Goal: Information Seeking & Learning: Understand process/instructions

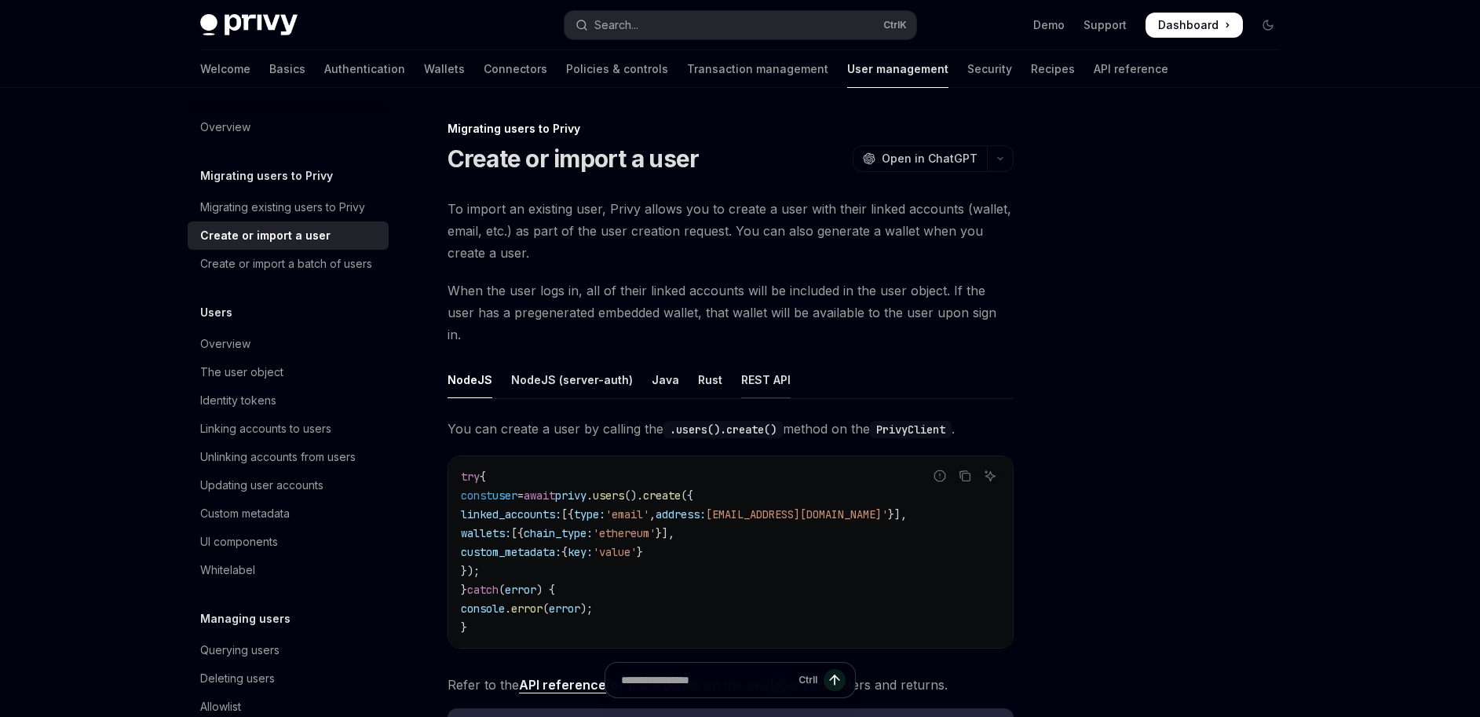
click at [759, 361] on div "REST API" at bounding box center [765, 379] width 49 height 37
type textarea "*"
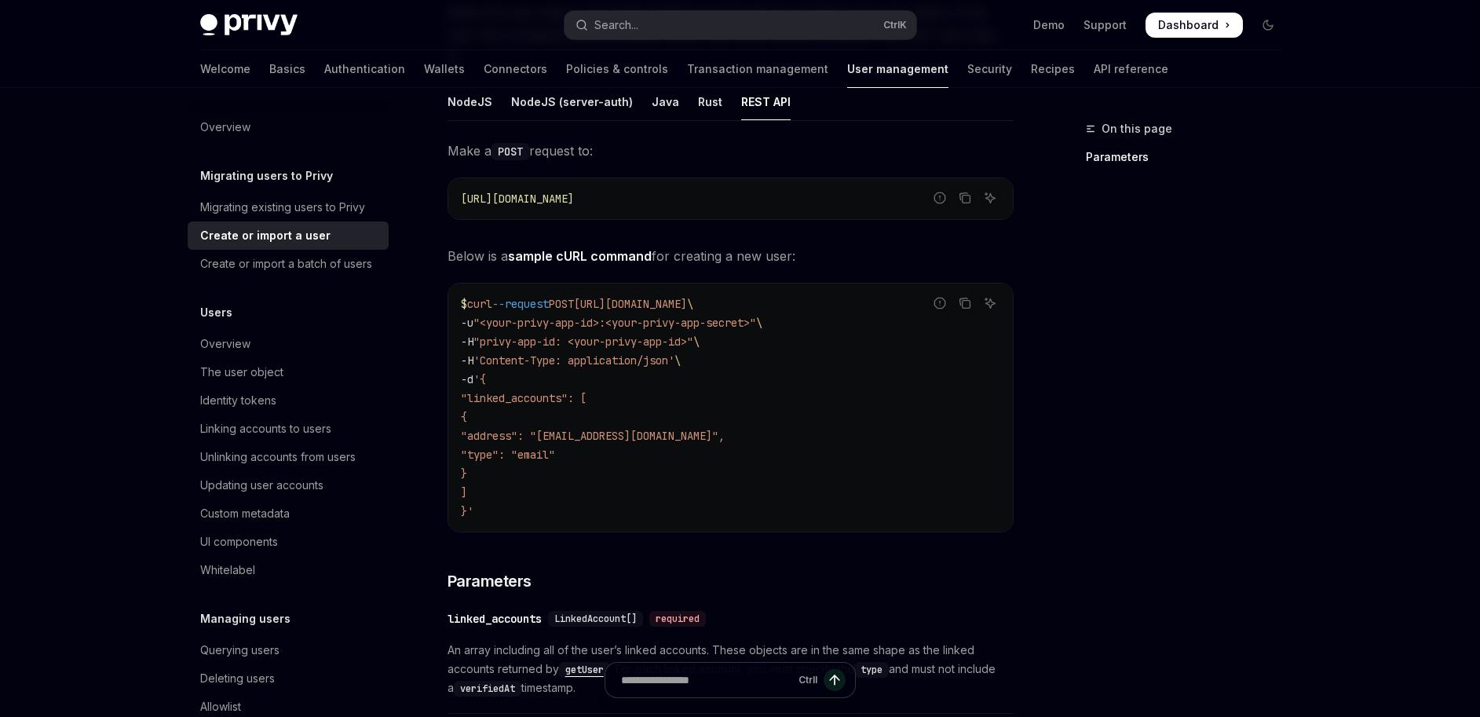
scroll to position [283, 0]
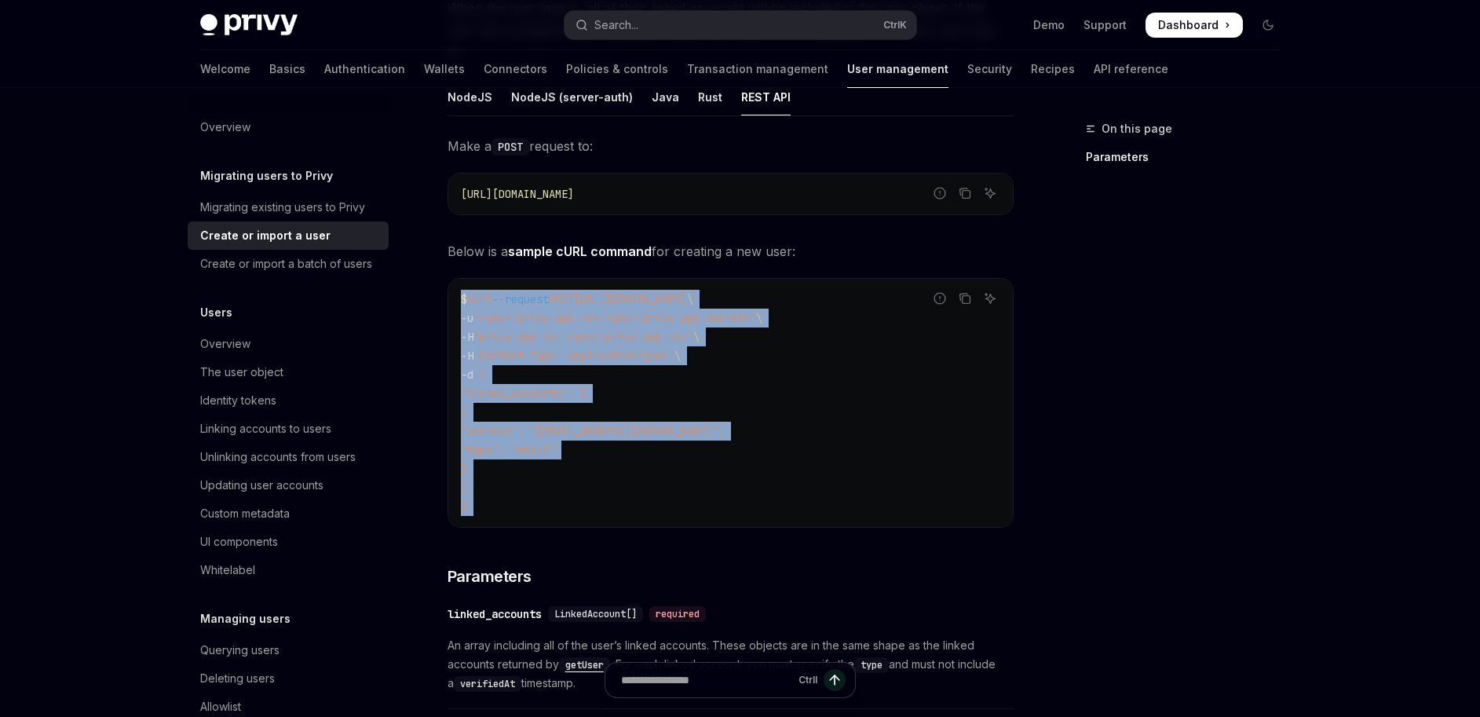
drag, startPoint x: 459, startPoint y: 276, endPoint x: 554, endPoint y: 489, distance: 233.8
click at [554, 489] on div "$ curl --request POST https://auth.privy.io/api/v1/users \ -u "<your-privy-app-…" at bounding box center [730, 403] width 565 height 248
copy code "$ curl --request POST https://auth.privy.io/api/v1/users \ -u "<your-privy-app-…"
